Goal: Navigation & Orientation: Find specific page/section

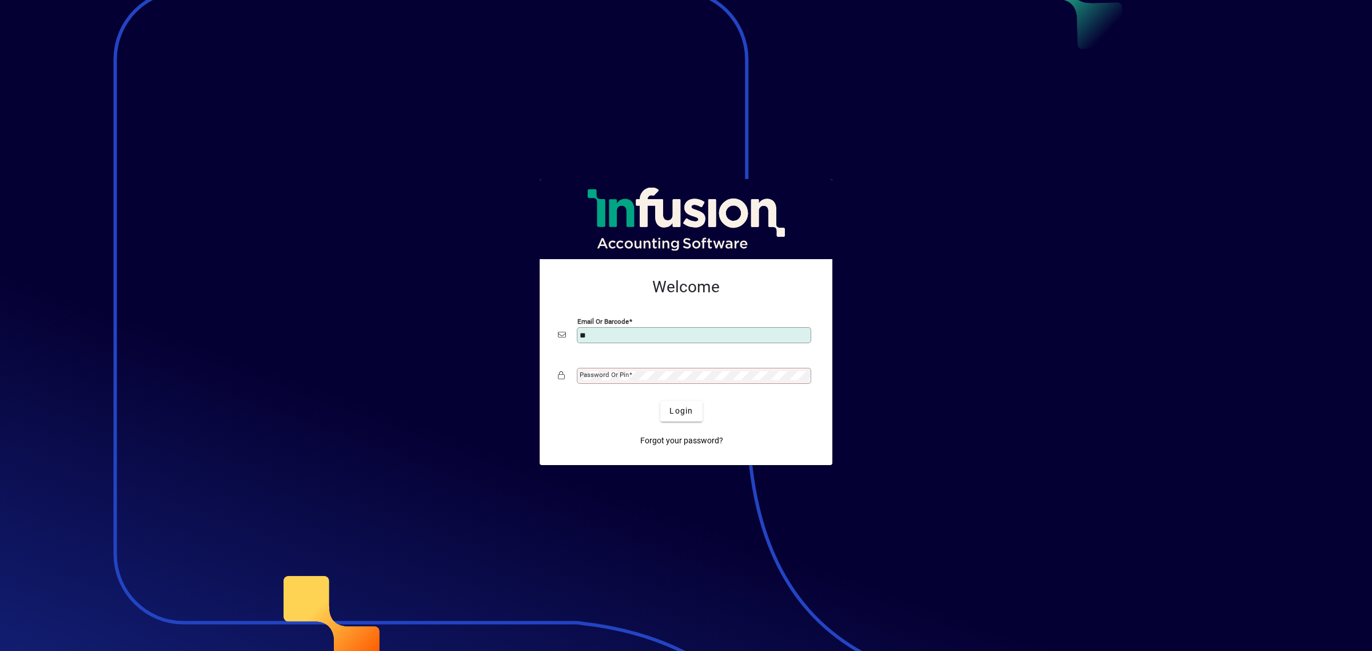
type input "**********"
click at [676, 406] on span "Login" at bounding box center [681, 411] width 23 height 12
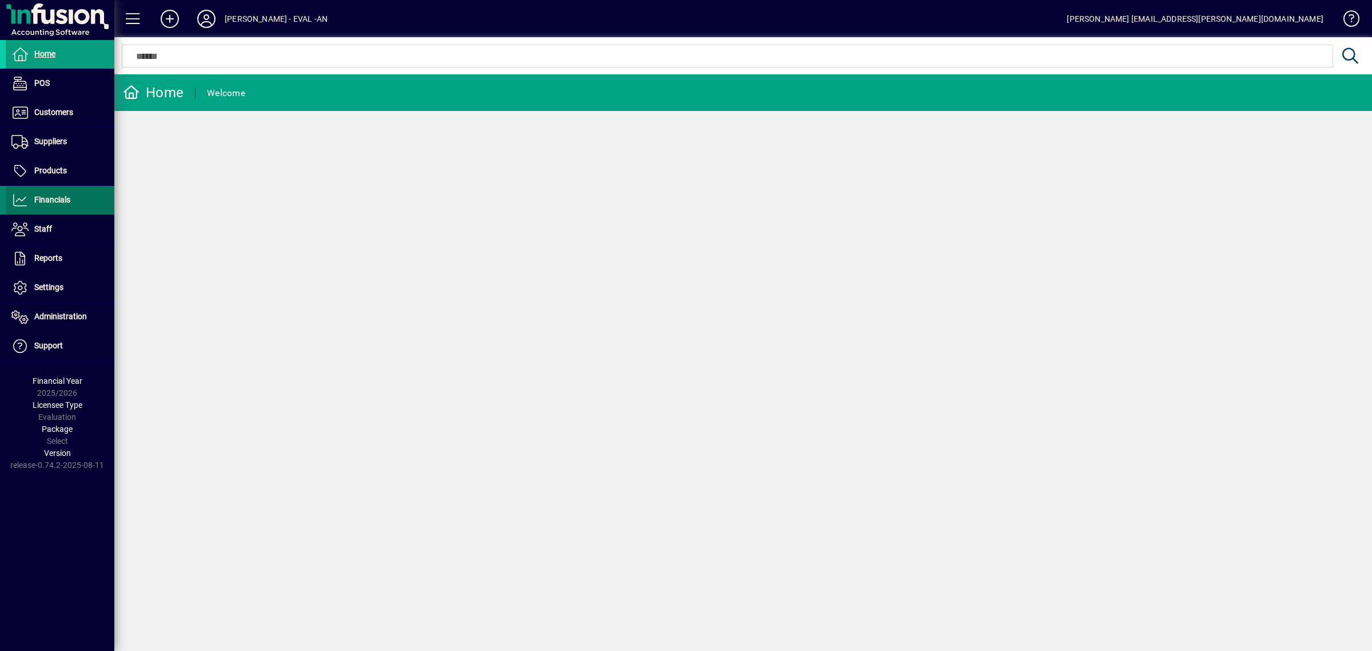
click at [62, 193] on span "Financials" at bounding box center [38, 200] width 65 height 14
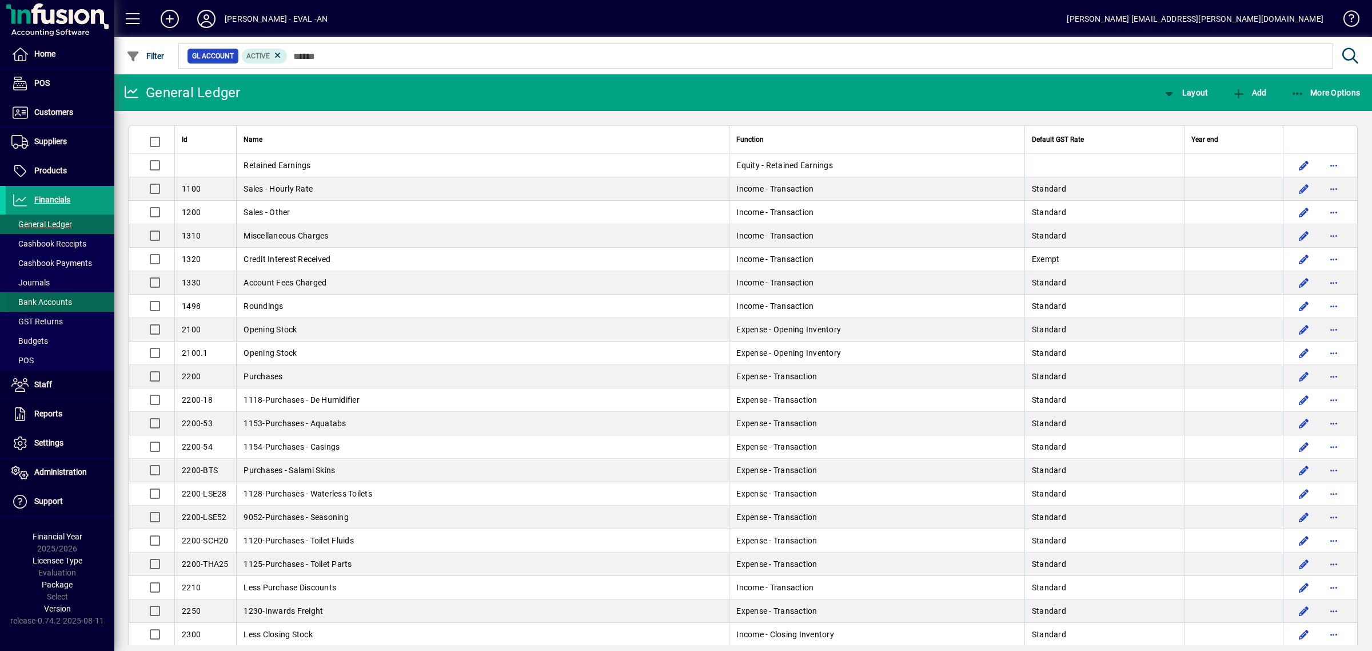
click at [50, 304] on span "Bank Accounts" at bounding box center [41, 301] width 61 height 9
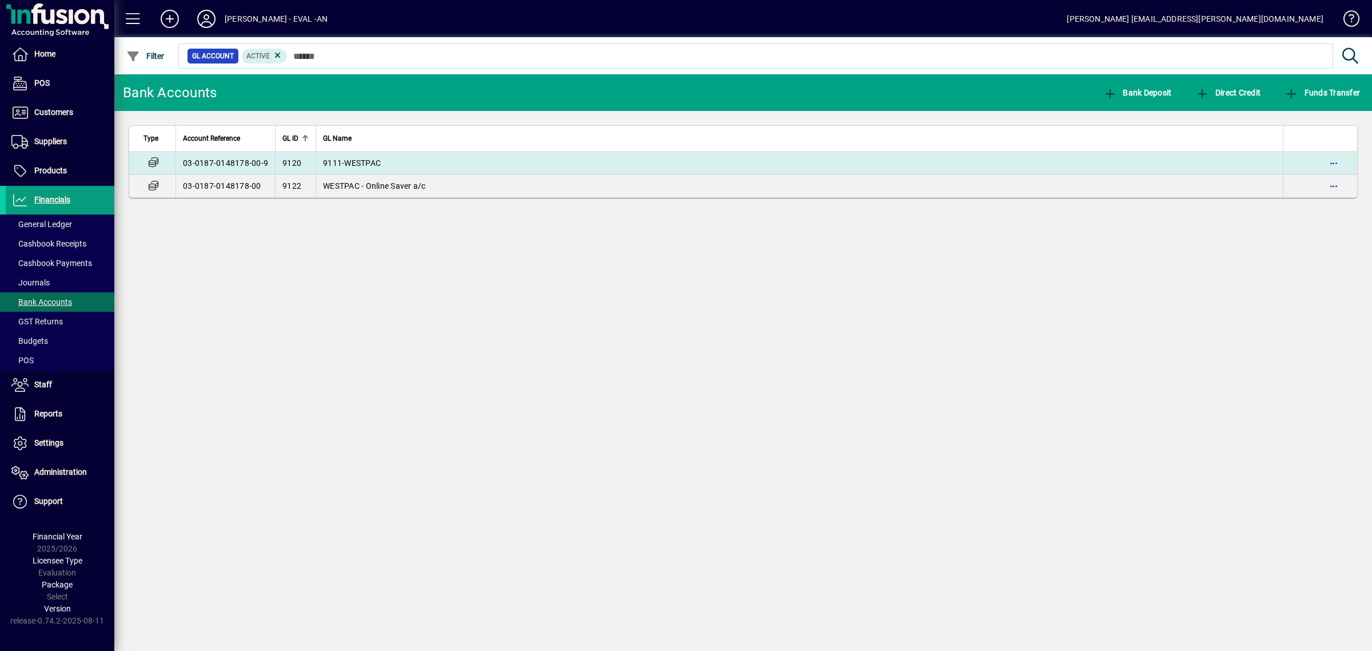
click at [375, 165] on span "9111-WESTPAC" at bounding box center [352, 162] width 58 height 9
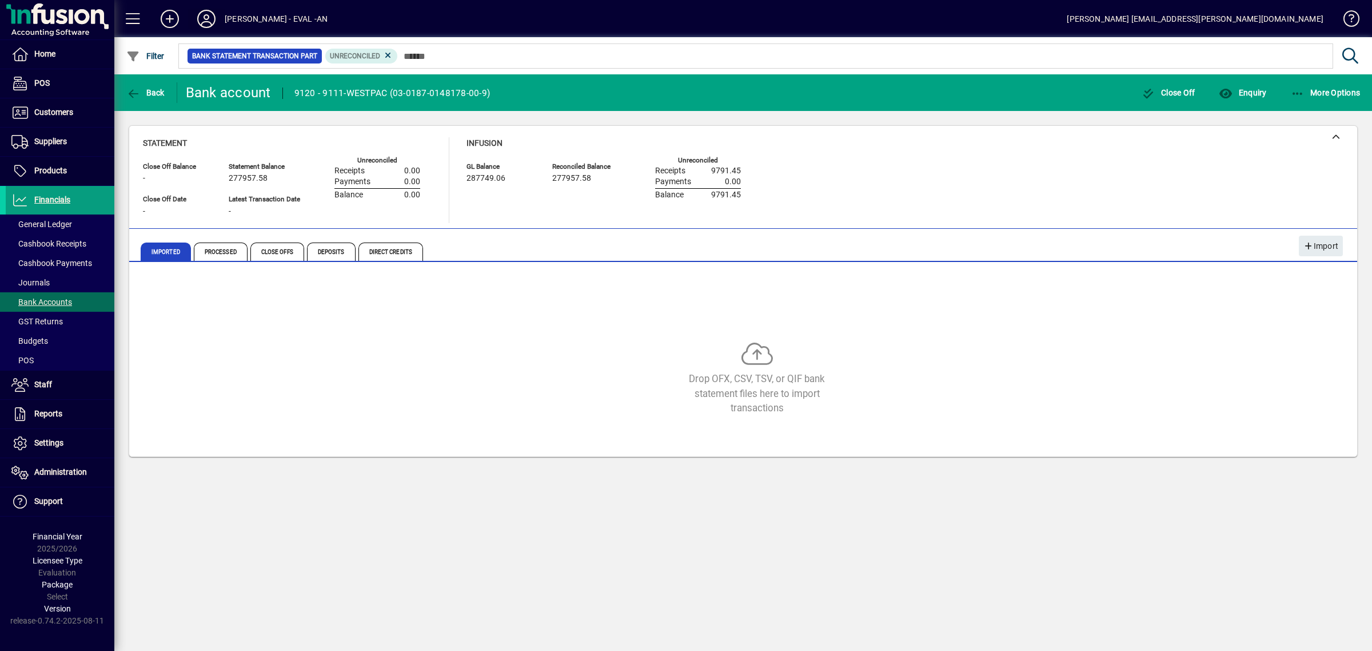
click at [201, 22] on icon at bounding box center [206, 19] width 23 height 18
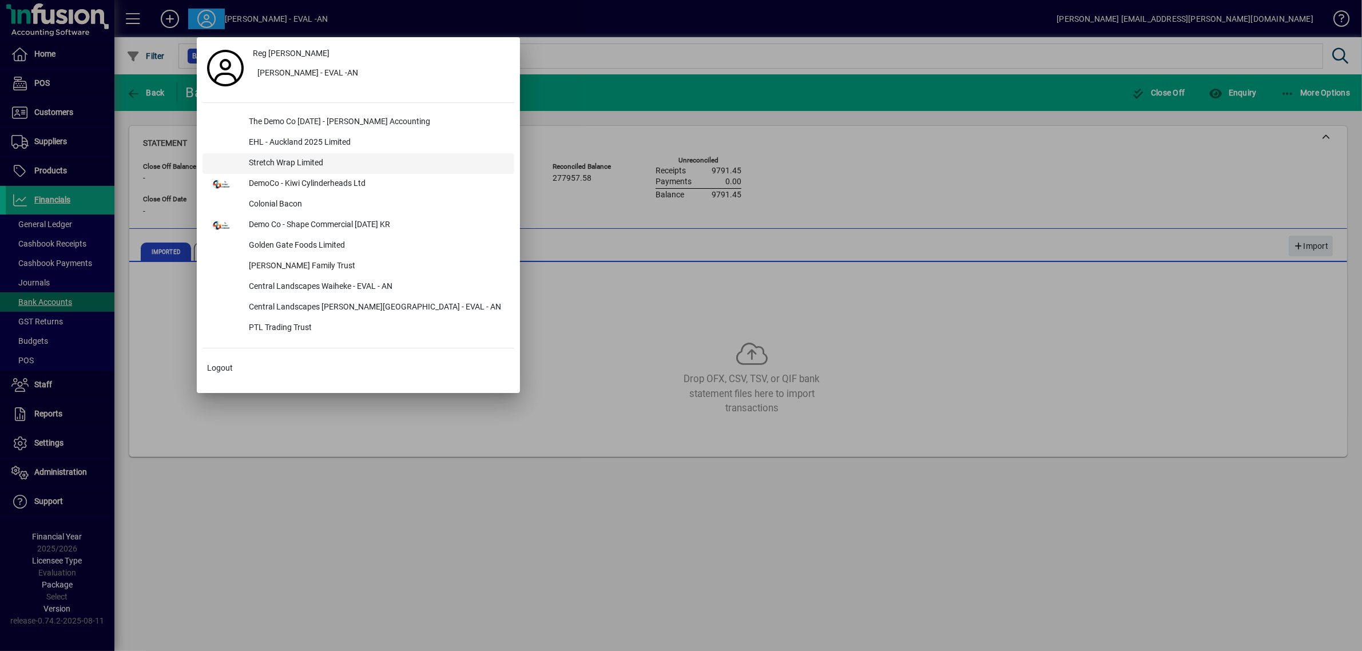
click at [262, 160] on div "Stretch Wrap Limited" at bounding box center [377, 163] width 274 height 21
